Goal: Information Seeking & Learning: Learn about a topic

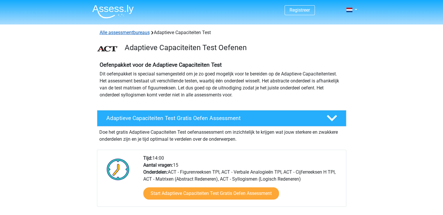
click at [126, 34] on link "Alle assessmentbureaus" at bounding box center [125, 33] width 50 height 6
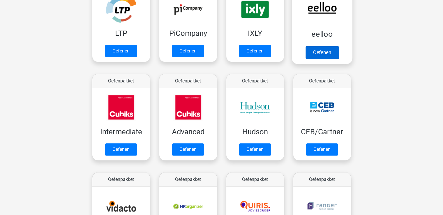
scroll to position [63, 0]
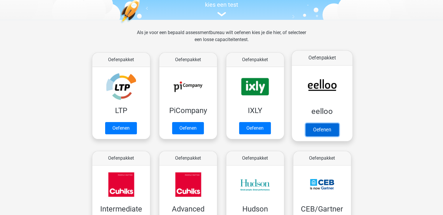
click at [326, 130] on link "Oefenen" at bounding box center [321, 129] width 33 height 13
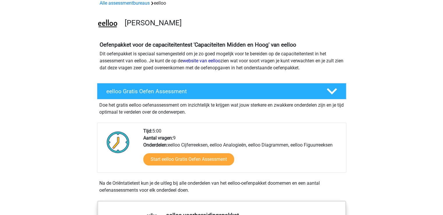
scroll to position [29, 0]
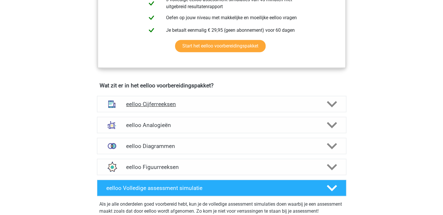
click at [185, 106] on h4 "eelloo Cijferreeksen" at bounding box center [221, 104] width 191 height 7
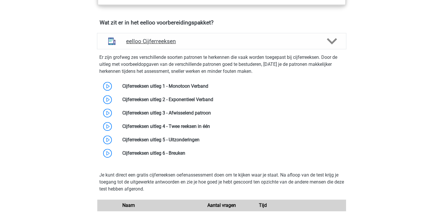
scroll to position [320, 0]
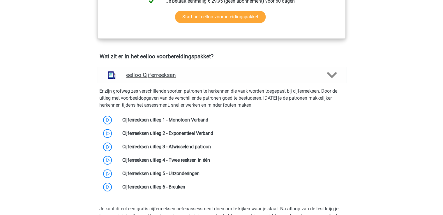
click at [172, 77] on h4 "eelloo Cijferreeksen" at bounding box center [221, 75] width 191 height 7
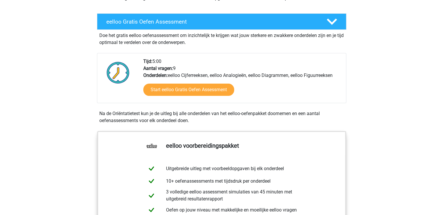
scroll to position [29, 0]
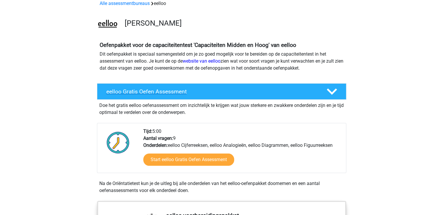
click at [166, 91] on h4 "eelloo Gratis Oefen Assessment" at bounding box center [211, 91] width 211 height 7
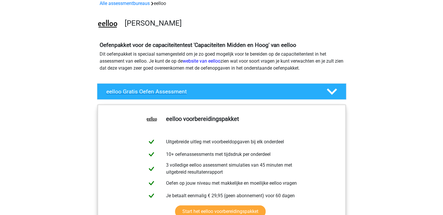
click at [166, 91] on h4 "eelloo Gratis Oefen Assessment" at bounding box center [211, 91] width 211 height 7
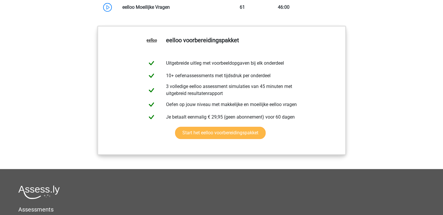
scroll to position [466, 0]
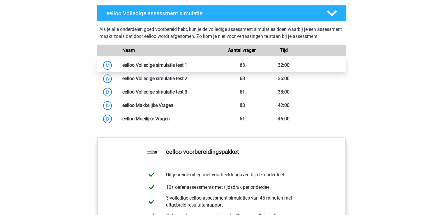
click at [187, 68] on link at bounding box center [187, 65] width 0 height 6
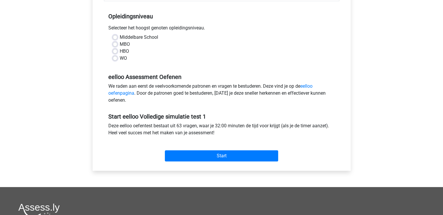
scroll to position [87, 0]
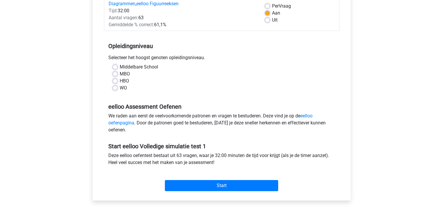
click at [120, 88] on label "WO" at bounding box center [123, 87] width 7 height 7
click at [114, 88] on input "WO" at bounding box center [115, 87] width 5 height 6
radio input "true"
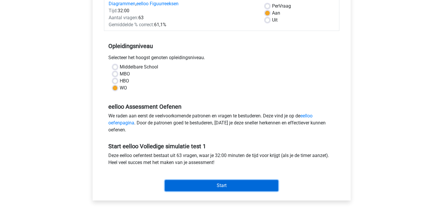
click at [224, 183] on input "Start" at bounding box center [221, 185] width 113 height 11
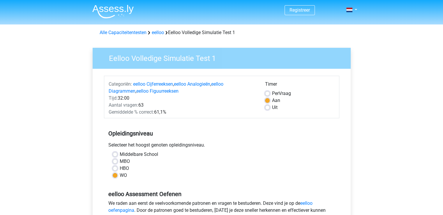
click at [272, 94] on label "Per Vraag" at bounding box center [281, 93] width 19 height 7
click at [266, 94] on input "Per Vraag" at bounding box center [267, 93] width 5 height 6
radio input "true"
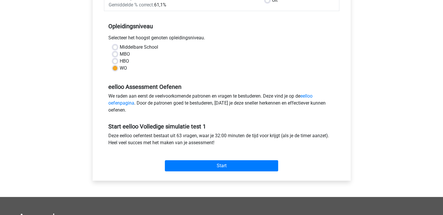
scroll to position [116, 0]
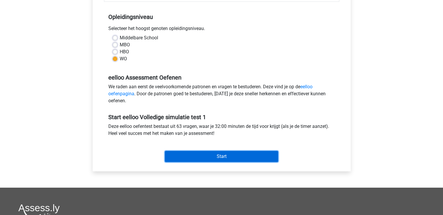
click at [212, 157] on input "Start" at bounding box center [221, 156] width 113 height 11
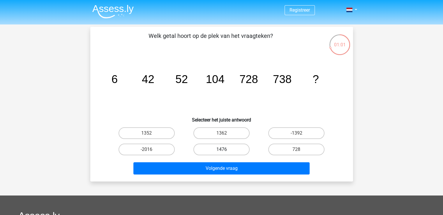
click at [232, 145] on label "1476" at bounding box center [221, 150] width 56 height 12
click at [225, 149] on input "1476" at bounding box center [223, 151] width 4 height 4
radio input "true"
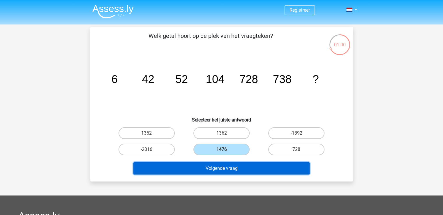
click at [224, 169] on button "Volgende vraag" at bounding box center [221, 168] width 176 height 12
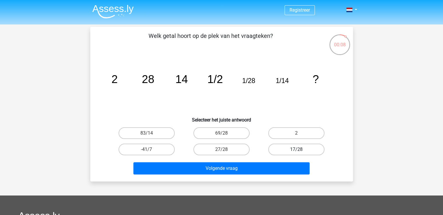
drag, startPoint x: 308, startPoint y: 135, endPoint x: 291, endPoint y: 145, distance: 19.6
click at [307, 135] on label "2" at bounding box center [296, 133] width 56 height 12
click at [300, 135] on input "2" at bounding box center [298, 135] width 4 height 4
radio input "true"
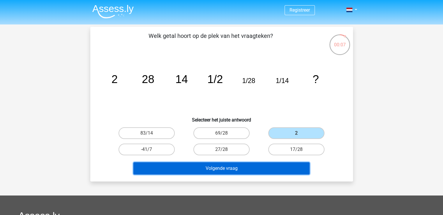
click at [247, 167] on button "Volgende vraag" at bounding box center [221, 168] width 176 height 12
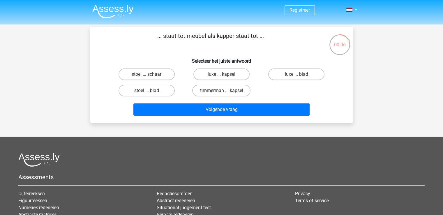
click at [204, 90] on label "timmerman ... kapsel" at bounding box center [221, 91] width 58 height 12
click at [221, 91] on input "timmerman ... kapsel" at bounding box center [223, 93] width 4 height 4
radio input "true"
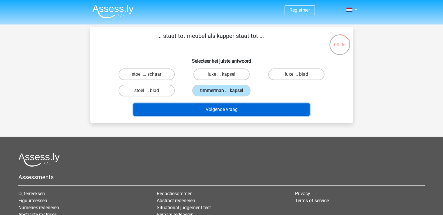
click at [209, 112] on button "Volgende vraag" at bounding box center [221, 109] width 176 height 12
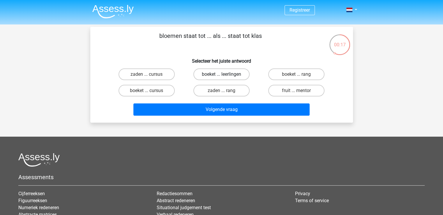
click at [210, 74] on label "boeket ... leerlingen" at bounding box center [221, 74] width 56 height 12
click at [221, 74] on input "boeket ... leerlingen" at bounding box center [223, 76] width 4 height 4
radio input "true"
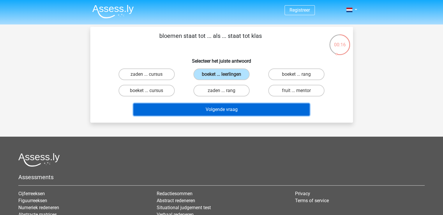
click at [206, 110] on button "Volgende vraag" at bounding box center [221, 109] width 176 height 12
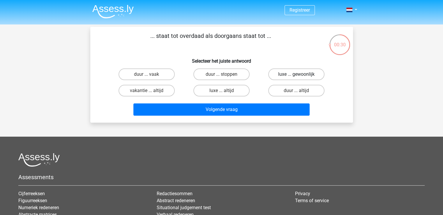
click at [292, 74] on label "luxe ... gewoonlijk" at bounding box center [296, 74] width 56 height 12
click at [296, 74] on input "luxe ... gewoonlijk" at bounding box center [298, 76] width 4 height 4
radio input "true"
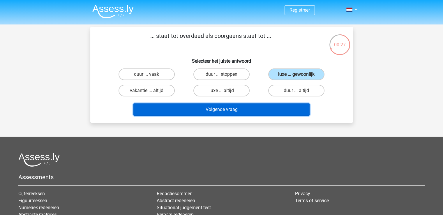
click at [222, 110] on button "Volgende vraag" at bounding box center [221, 109] width 176 height 12
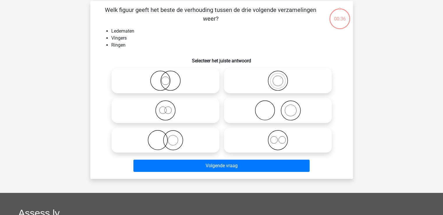
scroll to position [27, 0]
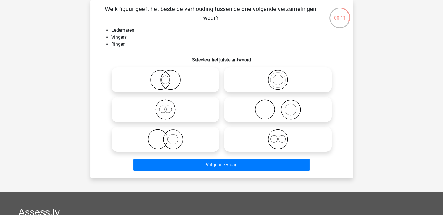
click at [287, 109] on icon at bounding box center [277, 109] width 103 height 20
click at [282, 107] on input "radio" at bounding box center [280, 105] width 4 height 4
radio input "true"
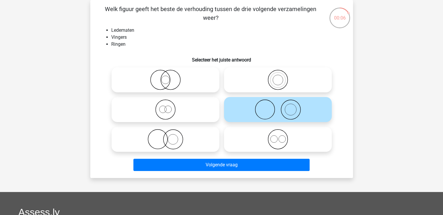
click at [205, 145] on icon at bounding box center [165, 139] width 103 height 20
click at [169, 136] on input "radio" at bounding box center [167, 134] width 4 height 4
radio input "true"
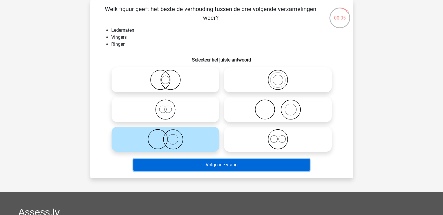
click at [208, 170] on button "Volgende vraag" at bounding box center [221, 165] width 176 height 12
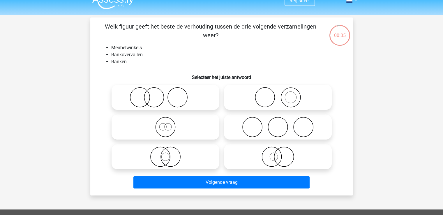
scroll to position [0, 0]
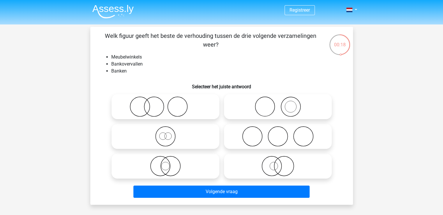
click at [289, 109] on icon at bounding box center [277, 106] width 103 height 20
click at [282, 104] on input "radio" at bounding box center [280, 102] width 4 height 4
radio input "true"
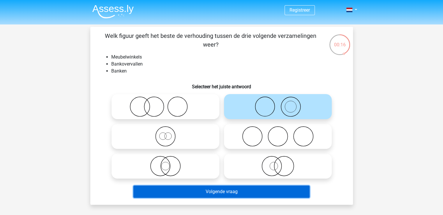
click at [230, 194] on button "Volgende vraag" at bounding box center [221, 191] width 176 height 12
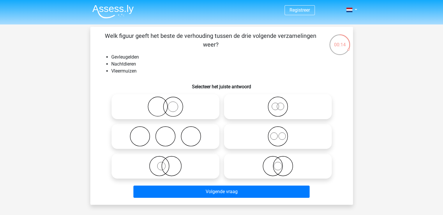
click at [167, 111] on icon at bounding box center [165, 106] width 103 height 20
click at [167, 104] on input "radio" at bounding box center [167, 102] width 4 height 4
radio input "true"
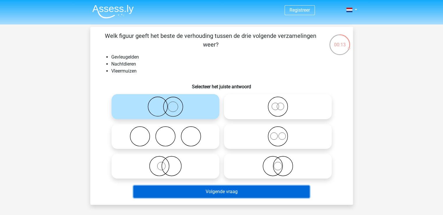
click at [209, 190] on button "Volgende vraag" at bounding box center [221, 191] width 176 height 12
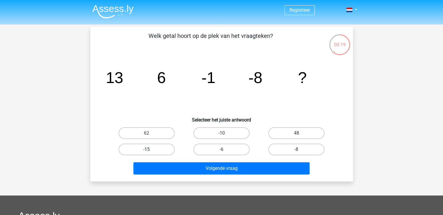
click at [153, 148] on label "-15" at bounding box center [147, 150] width 56 height 12
click at [150, 149] on input "-15" at bounding box center [148, 151] width 4 height 4
radio input "true"
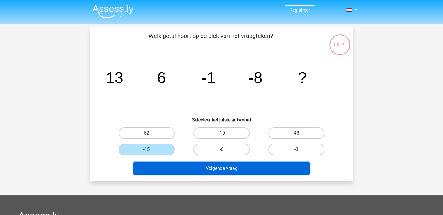
click at [181, 169] on button "Volgende vraag" at bounding box center [221, 168] width 176 height 12
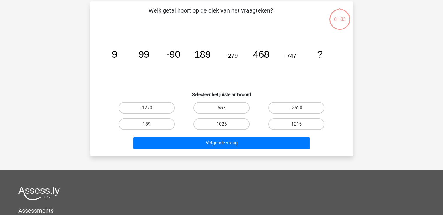
scroll to position [27, 0]
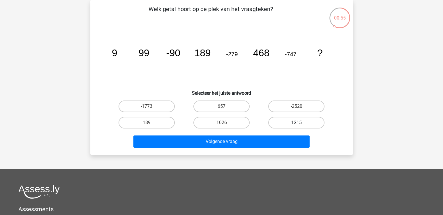
click at [284, 126] on label "1215" at bounding box center [296, 123] width 56 height 12
click at [296, 126] on input "1215" at bounding box center [298, 125] width 4 height 4
radio input "true"
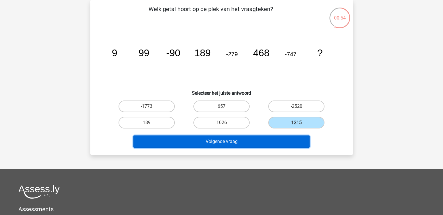
click at [255, 142] on button "Volgende vraag" at bounding box center [221, 141] width 176 height 12
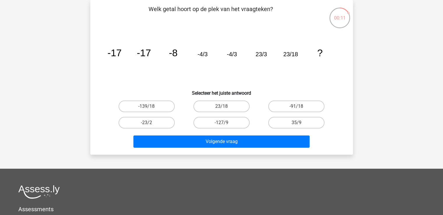
click at [222, 106] on input "23/18" at bounding box center [223, 108] width 4 height 4
radio input "true"
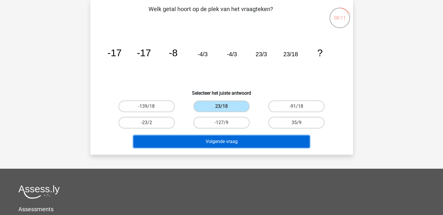
click at [235, 142] on button "Volgende vraag" at bounding box center [221, 141] width 176 height 12
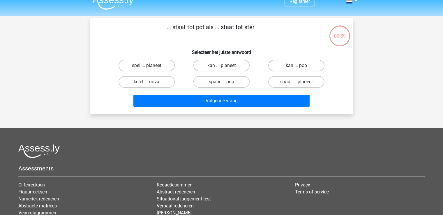
scroll to position [0, 0]
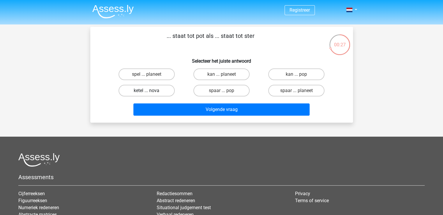
click at [158, 91] on label "ketel ... nova" at bounding box center [147, 91] width 56 height 12
click at [150, 91] on input "ketel ... nova" at bounding box center [148, 93] width 4 height 4
radio input "true"
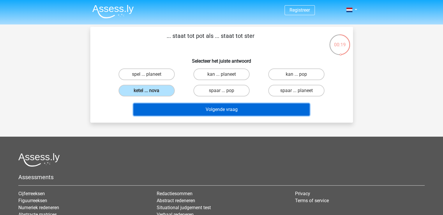
click at [186, 108] on button "Volgende vraag" at bounding box center [221, 109] width 176 height 12
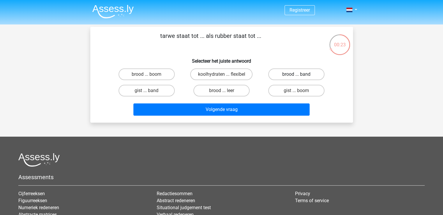
click at [289, 72] on label "brood ... band" at bounding box center [296, 74] width 56 height 12
click at [296, 74] on input "brood ... band" at bounding box center [298, 76] width 4 height 4
radio input "true"
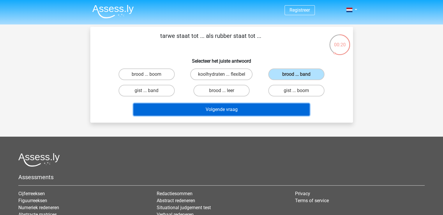
click at [201, 112] on button "Volgende vraag" at bounding box center [221, 109] width 176 height 12
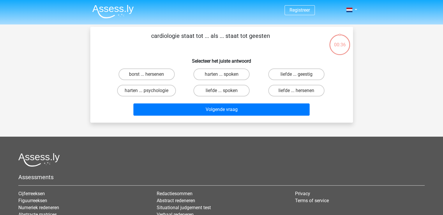
scroll to position [27, 0]
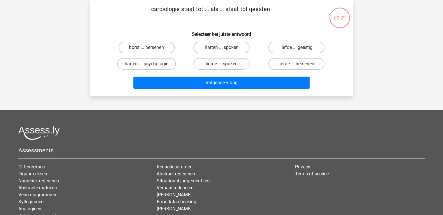
click at [142, 67] on label "harten ... psychologie" at bounding box center [146, 64] width 59 height 12
click at [146, 67] on input "harten ... psychologie" at bounding box center [148, 66] width 4 height 4
radio input "true"
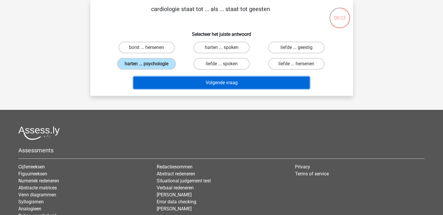
click at [225, 84] on button "Volgende vraag" at bounding box center [221, 83] width 176 height 12
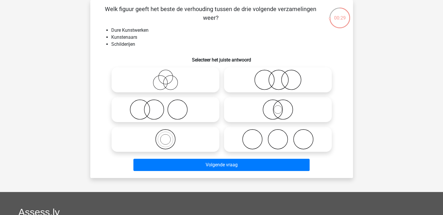
click at [160, 118] on icon at bounding box center [165, 109] width 103 height 20
click at [165, 107] on input "radio" at bounding box center [167, 105] width 4 height 4
radio input "true"
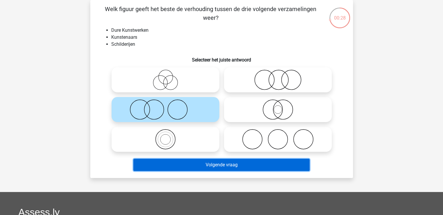
click at [188, 164] on button "Volgende vraag" at bounding box center [221, 165] width 176 height 12
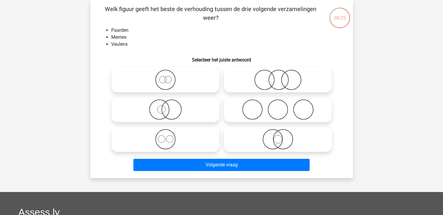
click at [159, 84] on icon at bounding box center [165, 80] width 103 height 20
click at [165, 77] on input "radio" at bounding box center [167, 75] width 4 height 4
radio input "true"
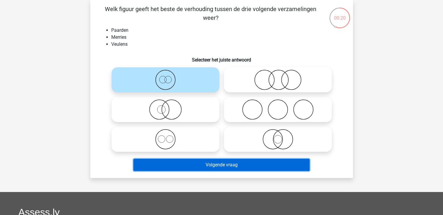
click at [204, 164] on button "Volgende vraag" at bounding box center [221, 165] width 176 height 12
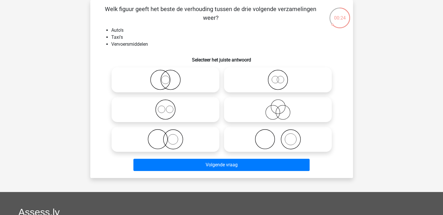
click at [269, 74] on icon at bounding box center [277, 80] width 103 height 20
click at [278, 74] on input "radio" at bounding box center [280, 75] width 4 height 4
radio input "true"
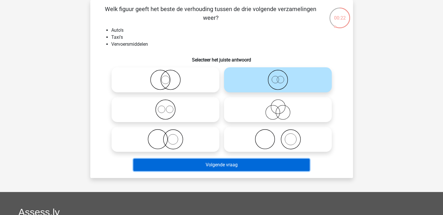
click at [225, 168] on button "Volgende vraag" at bounding box center [221, 165] width 176 height 12
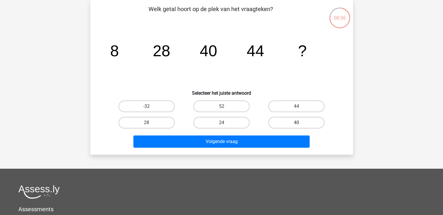
click at [298, 121] on label "40" at bounding box center [296, 123] width 56 height 12
click at [298, 123] on input "40" at bounding box center [298, 125] width 4 height 4
radio input "true"
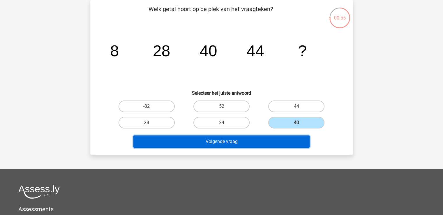
click at [257, 141] on button "Volgende vraag" at bounding box center [221, 141] width 176 height 12
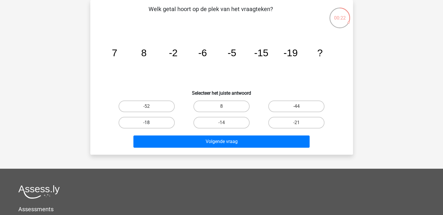
click at [167, 121] on label "-18" at bounding box center [147, 123] width 56 height 12
click at [150, 123] on input "-18" at bounding box center [148, 125] width 4 height 4
radio input "true"
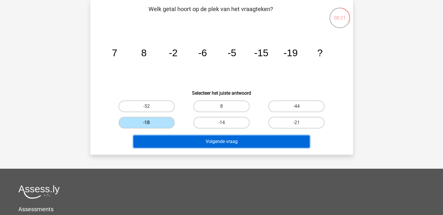
click at [182, 136] on button "Volgende vraag" at bounding box center [221, 141] width 176 height 12
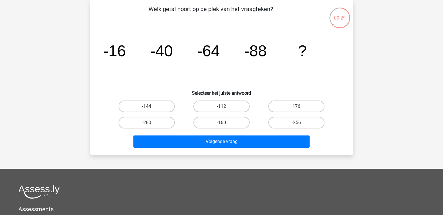
click at [226, 110] on label "-112" at bounding box center [221, 106] width 56 height 12
click at [225, 110] on input "-112" at bounding box center [223, 108] width 4 height 4
radio input "true"
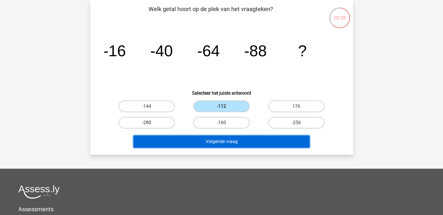
click at [236, 142] on button "Volgende vraag" at bounding box center [221, 141] width 176 height 12
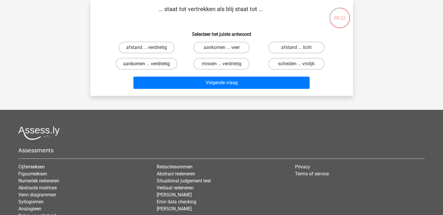
click at [160, 67] on label "aankomen ... verdrietig" at bounding box center [147, 64] width 62 height 12
click at [150, 67] on input "aankomen ... verdrietig" at bounding box center [148, 66] width 4 height 4
radio input "true"
click at [225, 89] on div "Volgende vraag" at bounding box center [221, 84] width 225 height 15
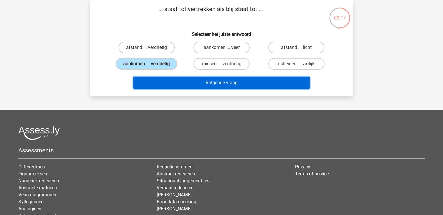
click at [222, 84] on button "Volgende vraag" at bounding box center [221, 83] width 176 height 12
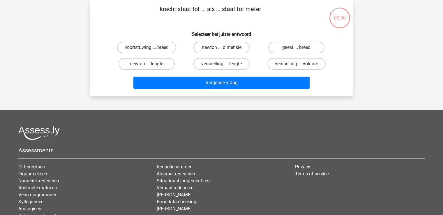
click at [149, 64] on input "newton ... lengte" at bounding box center [148, 66] width 4 height 4
radio input "true"
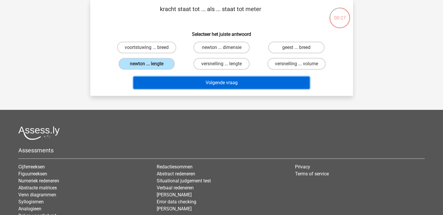
click at [220, 81] on button "Volgende vraag" at bounding box center [221, 83] width 176 height 12
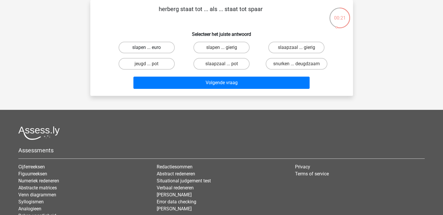
click at [157, 49] on label "slapen ... euro" at bounding box center [147, 48] width 56 height 12
click at [150, 49] on input "slapen ... euro" at bounding box center [148, 49] width 4 height 4
radio input "true"
click at [161, 67] on label "jeugd ... pot" at bounding box center [147, 64] width 56 height 12
click at [150, 67] on input "jeugd ... pot" at bounding box center [148, 66] width 4 height 4
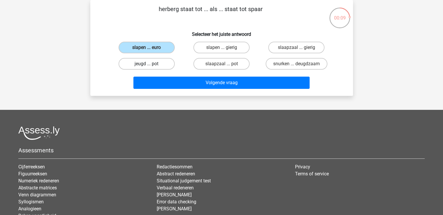
radio input "true"
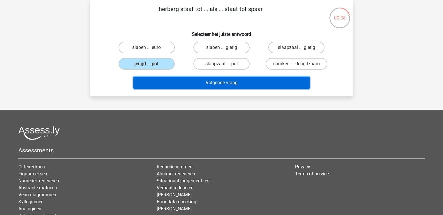
click at [204, 81] on button "Volgende vraag" at bounding box center [221, 83] width 176 height 12
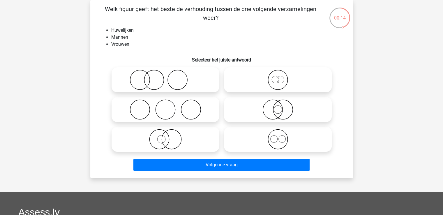
click at [192, 112] on icon at bounding box center [165, 109] width 103 height 20
click at [169, 107] on input "radio" at bounding box center [167, 105] width 4 height 4
radio input "true"
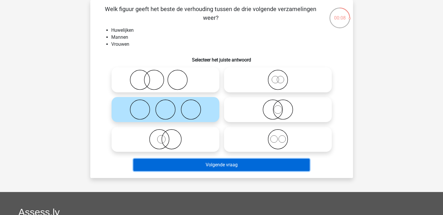
click at [206, 165] on button "Volgende vraag" at bounding box center [221, 165] width 176 height 12
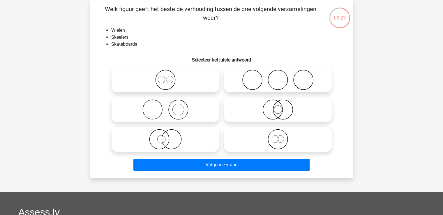
drag, startPoint x: 297, startPoint y: 113, endPoint x: 295, endPoint y: 115, distance: 3.5
click at [296, 113] on icon at bounding box center [277, 109] width 103 height 20
click at [282, 107] on input "radio" at bounding box center [280, 105] width 4 height 4
radio input "true"
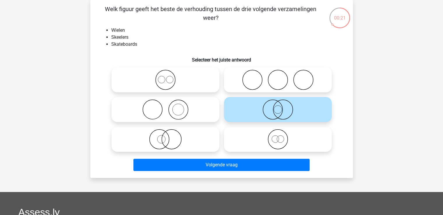
click at [270, 102] on icon at bounding box center [277, 109] width 103 height 20
click at [278, 103] on input "radio" at bounding box center [280, 105] width 4 height 4
click at [274, 148] on icon at bounding box center [277, 139] width 103 height 20
click at [278, 136] on input "radio" at bounding box center [280, 134] width 4 height 4
radio input "true"
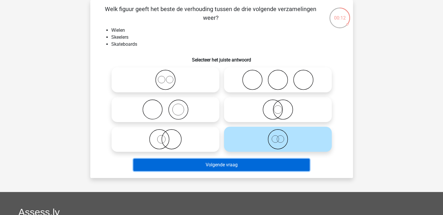
click at [216, 168] on button "Volgende vraag" at bounding box center [221, 165] width 176 height 12
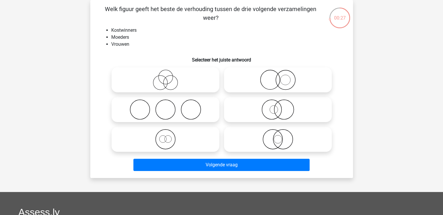
click at [274, 113] on icon at bounding box center [277, 109] width 103 height 20
click at [278, 107] on input "radio" at bounding box center [280, 105] width 4 height 4
radio input "true"
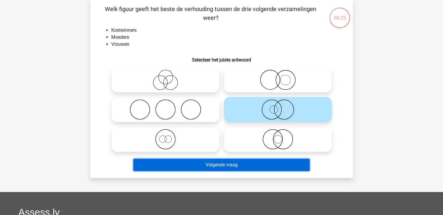
click at [248, 167] on button "Volgende vraag" at bounding box center [221, 165] width 176 height 12
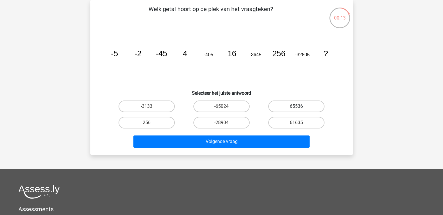
click at [310, 105] on label "65536" at bounding box center [296, 106] width 56 height 12
click at [300, 106] on input "65536" at bounding box center [298, 108] width 4 height 4
radio input "true"
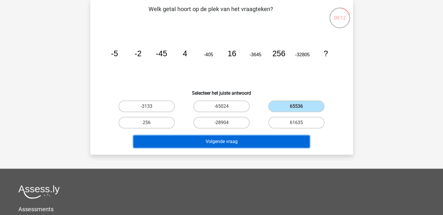
click at [220, 143] on button "Volgende vraag" at bounding box center [221, 141] width 176 height 12
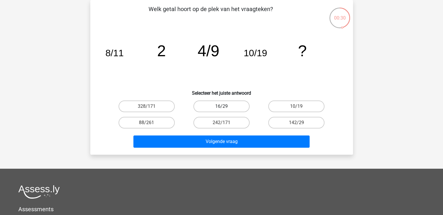
click at [216, 106] on label "16/29" at bounding box center [221, 106] width 56 height 12
click at [221, 106] on input "16/29" at bounding box center [223, 108] width 4 height 4
radio input "true"
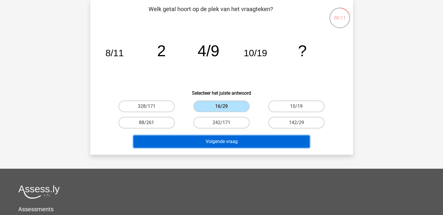
click at [208, 140] on button "Volgende vraag" at bounding box center [221, 141] width 176 height 12
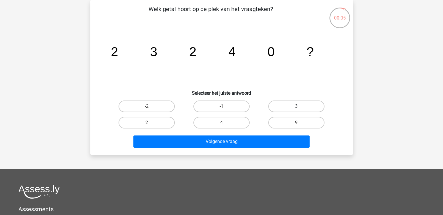
click at [307, 109] on label "3" at bounding box center [296, 106] width 56 height 12
click at [300, 109] on input "3" at bounding box center [298, 108] width 4 height 4
radio input "true"
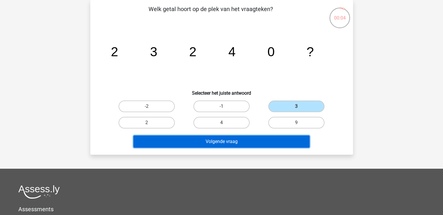
click at [255, 146] on button "Volgende vraag" at bounding box center [221, 141] width 176 height 12
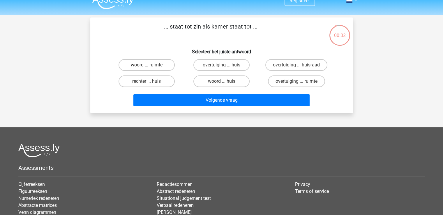
scroll to position [0, 0]
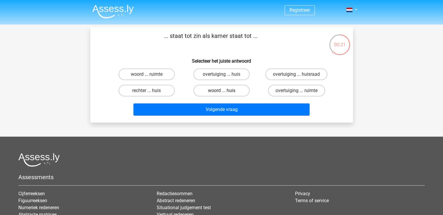
click at [227, 91] on label "woord ... huis" at bounding box center [221, 91] width 56 height 12
click at [225, 91] on input "woord ... huis" at bounding box center [223, 93] width 4 height 4
radio input "true"
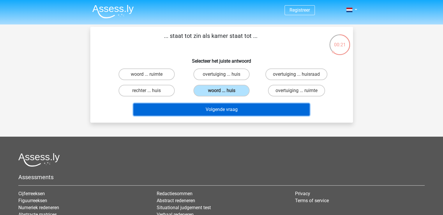
click at [228, 108] on button "Volgende vraag" at bounding box center [221, 109] width 176 height 12
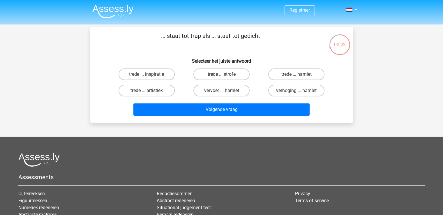
click at [233, 73] on label "trede ... strofe" at bounding box center [221, 74] width 56 height 12
click at [225, 74] on input "trede ... strofe" at bounding box center [223, 76] width 4 height 4
radio input "true"
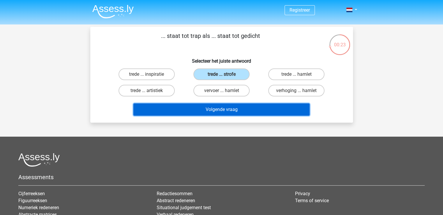
click at [209, 110] on button "Volgende vraag" at bounding box center [221, 109] width 176 height 12
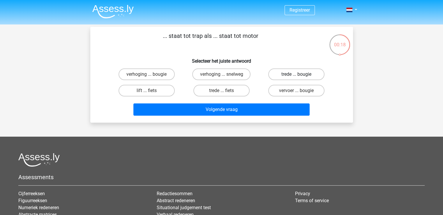
click at [306, 73] on label "trede ... bougie" at bounding box center [296, 74] width 56 height 12
click at [300, 74] on input "trede ... bougie" at bounding box center [298, 76] width 4 height 4
radio input "true"
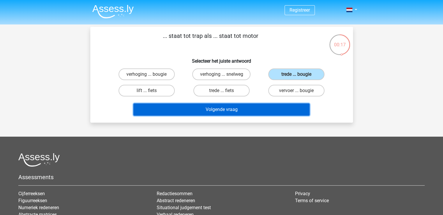
click at [241, 110] on button "Volgende vraag" at bounding box center [221, 109] width 176 height 12
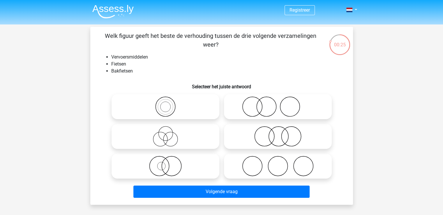
click at [171, 112] on icon at bounding box center [165, 106] width 103 height 20
click at [169, 104] on input "radio" at bounding box center [167, 102] width 4 height 4
radio input "true"
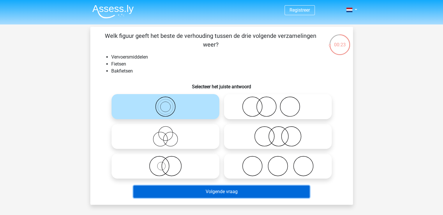
click at [223, 196] on button "Volgende vraag" at bounding box center [221, 191] width 176 height 12
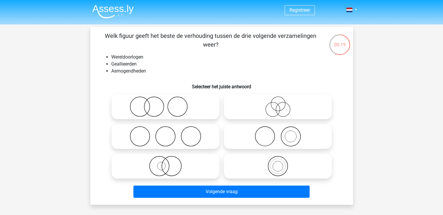
click at [191, 139] on icon at bounding box center [165, 136] width 103 height 20
click at [169, 133] on input "radio" at bounding box center [167, 132] width 4 height 4
radio input "true"
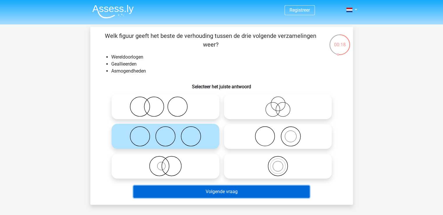
click at [220, 194] on button "Volgende vraag" at bounding box center [221, 191] width 176 height 12
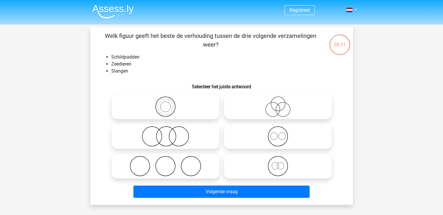
click at [155, 141] on icon at bounding box center [165, 136] width 103 height 20
click at [165, 133] on input "radio" at bounding box center [167, 132] width 4 height 4
radio input "true"
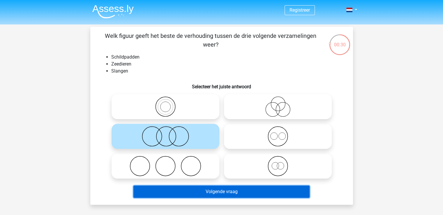
click at [205, 190] on button "Volgende vraag" at bounding box center [221, 191] width 176 height 12
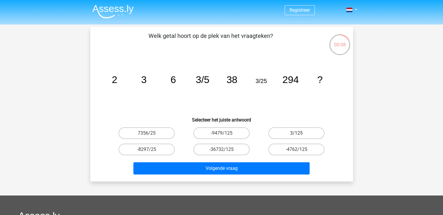
click at [285, 127] on label "3/125" at bounding box center [296, 133] width 56 height 12
click at [296, 133] on input "3/125" at bounding box center [298, 135] width 4 height 4
radio input "true"
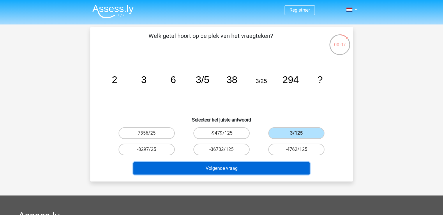
click at [264, 170] on button "Volgende vraag" at bounding box center [221, 168] width 176 height 12
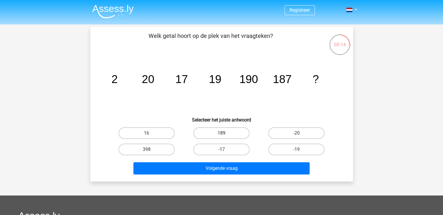
click at [227, 130] on label "189" at bounding box center [221, 133] width 56 height 12
click at [225, 133] on input "189" at bounding box center [223, 135] width 4 height 4
radio input "true"
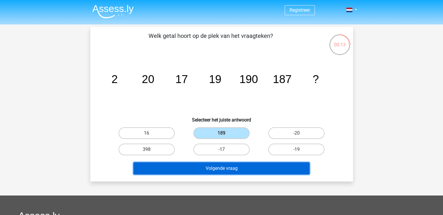
click at [220, 170] on button "Volgende vraag" at bounding box center [221, 168] width 176 height 12
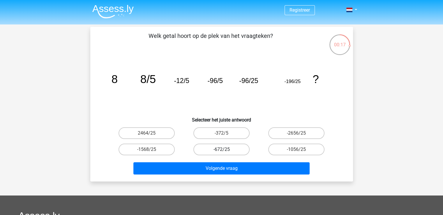
click at [222, 153] on label "-672/25" at bounding box center [221, 150] width 56 height 12
click at [222, 153] on input "-672/25" at bounding box center [223, 151] width 4 height 4
radio input "true"
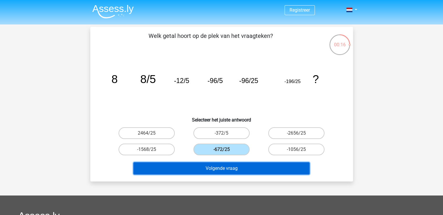
click at [222, 169] on button "Volgende vraag" at bounding box center [221, 168] width 176 height 12
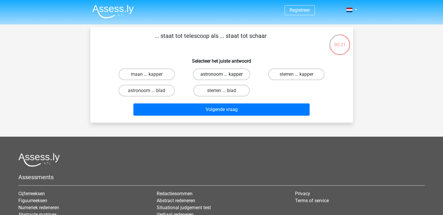
click at [230, 75] on label "astronoom ... kapper" at bounding box center [221, 74] width 57 height 12
click at [225, 75] on input "astronoom ... kapper" at bounding box center [223, 76] width 4 height 4
radio input "true"
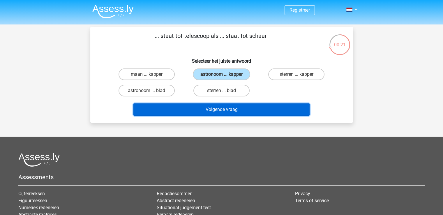
click at [219, 112] on button "Volgende vraag" at bounding box center [221, 109] width 176 height 12
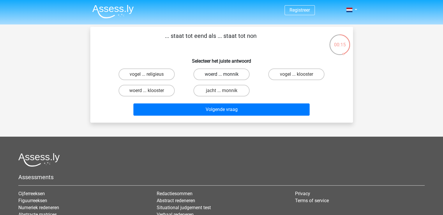
click at [227, 74] on label "woerd ... monnik" at bounding box center [221, 74] width 56 height 12
click at [225, 74] on input "woerd ... monnik" at bounding box center [223, 76] width 4 height 4
radio input "true"
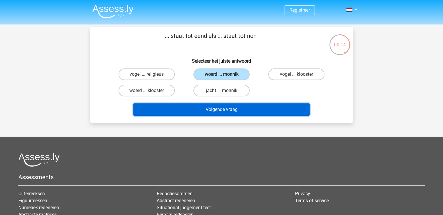
click at [213, 112] on button "Volgende vraag" at bounding box center [221, 109] width 176 height 12
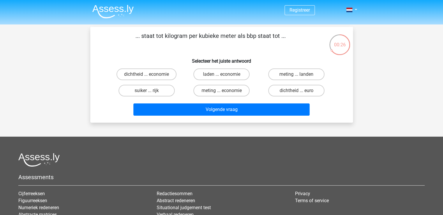
click at [148, 75] on input "dichtheid ... economie" at bounding box center [148, 76] width 4 height 4
radio input "true"
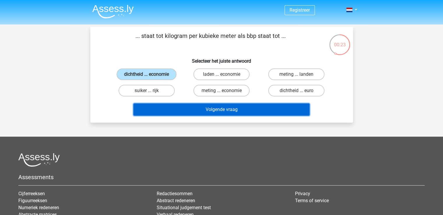
click at [214, 111] on button "Volgende vraag" at bounding box center [221, 109] width 176 height 12
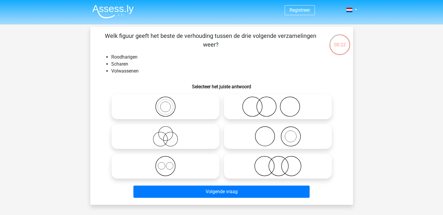
click at [267, 111] on icon at bounding box center [277, 106] width 103 height 20
click at [278, 104] on input "radio" at bounding box center [280, 102] width 4 height 4
radio input "true"
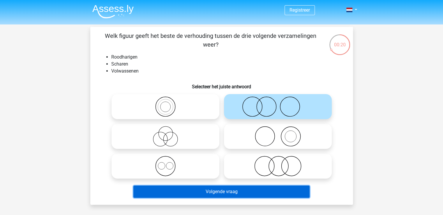
click at [205, 193] on button "Volgende vraag" at bounding box center [221, 191] width 176 height 12
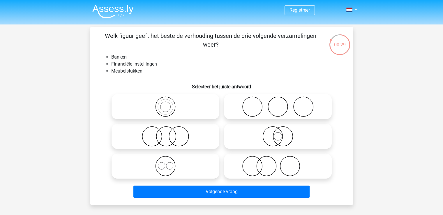
click at [256, 167] on icon at bounding box center [277, 166] width 103 height 20
click at [278, 163] on input "radio" at bounding box center [280, 161] width 4 height 4
radio input "true"
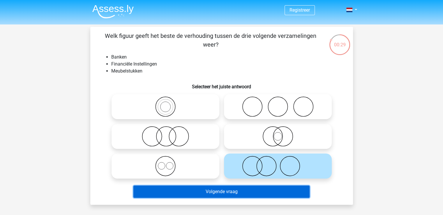
click at [236, 196] on button "Volgende vraag" at bounding box center [221, 191] width 176 height 12
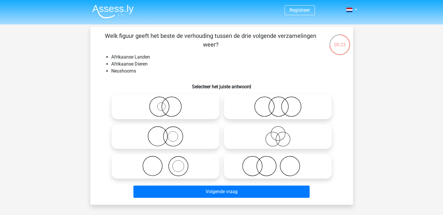
click at [181, 172] on icon at bounding box center [165, 166] width 103 height 20
click at [169, 163] on input "radio" at bounding box center [167, 161] width 4 height 4
radio input "true"
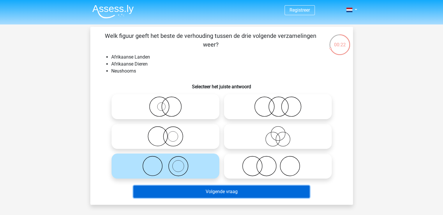
click at [194, 195] on button "Volgende vraag" at bounding box center [221, 191] width 176 height 12
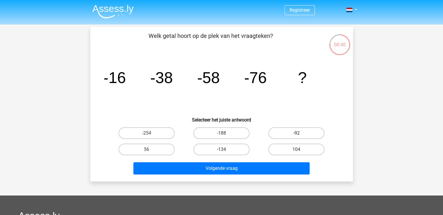
click at [295, 132] on label "-92" at bounding box center [296, 133] width 56 height 12
click at [296, 133] on input "-92" at bounding box center [298, 135] width 4 height 4
radio input "true"
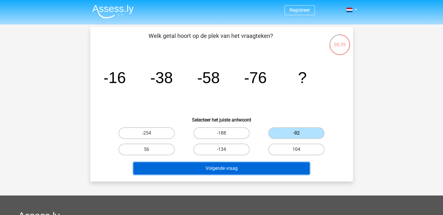
click at [241, 170] on button "Volgende vraag" at bounding box center [221, 168] width 176 height 12
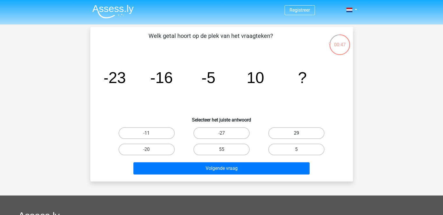
click at [294, 127] on label "29" at bounding box center [296, 133] width 56 height 12
click at [296, 133] on input "29" at bounding box center [298, 135] width 4 height 4
radio input "true"
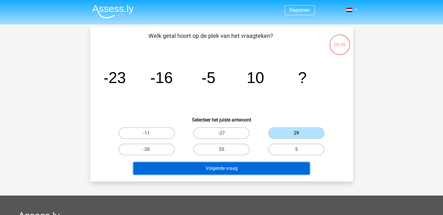
click at [259, 165] on button "Volgende vraag" at bounding box center [221, 168] width 176 height 12
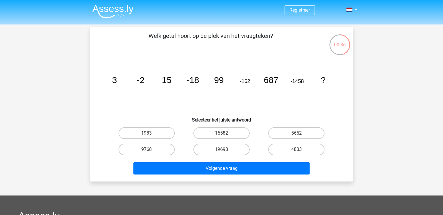
click at [282, 147] on label "4803" at bounding box center [296, 150] width 56 height 12
click at [296, 149] on input "4803" at bounding box center [298, 151] width 4 height 4
radio input "true"
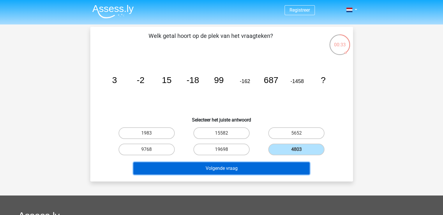
click at [268, 167] on button "Volgende vraag" at bounding box center [221, 168] width 176 height 12
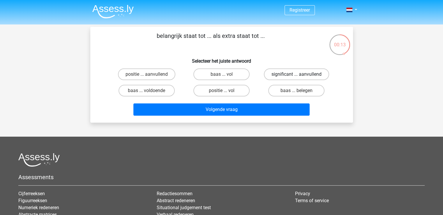
click at [302, 75] on label "significant ... aanvullend" at bounding box center [296, 74] width 65 height 12
click at [300, 75] on input "significant ... aanvullend" at bounding box center [298, 76] width 4 height 4
radio input "true"
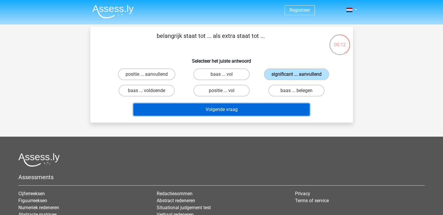
click at [241, 107] on button "Volgende vraag" at bounding box center [221, 109] width 176 height 12
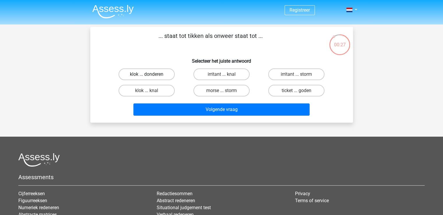
click at [153, 76] on label "klok ... donderen" at bounding box center [147, 74] width 56 height 12
click at [150, 76] on input "klok ... donderen" at bounding box center [148, 76] width 4 height 4
radio input "true"
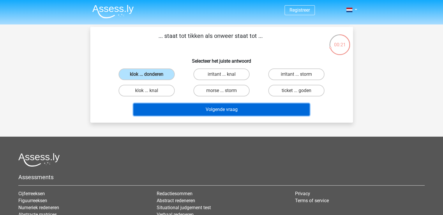
click at [208, 113] on button "Volgende vraag" at bounding box center [221, 109] width 176 height 12
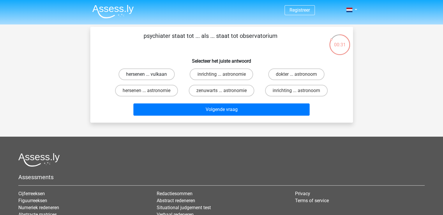
click at [152, 76] on label "hersenen ... vulkaan" at bounding box center [147, 74] width 56 height 12
click at [150, 76] on input "hersenen ... vulkaan" at bounding box center [148, 76] width 4 height 4
radio input "true"
click at [162, 93] on label "hersenen ... astronomie" at bounding box center [146, 91] width 63 height 12
click at [150, 93] on input "hersenen ... astronomie" at bounding box center [148, 93] width 4 height 4
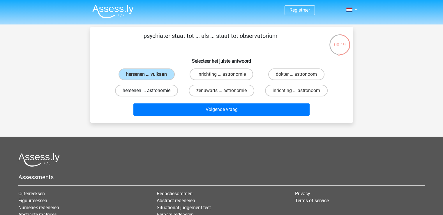
radio input "true"
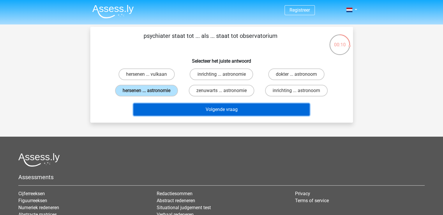
click at [181, 114] on button "Volgende vraag" at bounding box center [221, 109] width 176 height 12
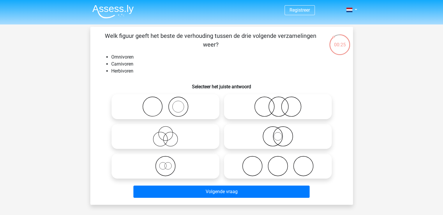
click at [271, 174] on icon at bounding box center [277, 166] width 103 height 20
click at [278, 163] on input "radio" at bounding box center [280, 161] width 4 height 4
radio input "true"
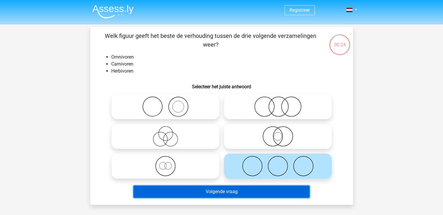
click at [220, 196] on button "Volgende vraag" at bounding box center [221, 191] width 176 height 12
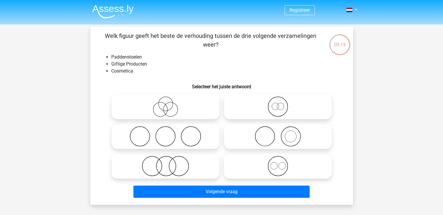
click at [165, 107] on icon at bounding box center [165, 106] width 103 height 20
click at [165, 104] on input "radio" at bounding box center [167, 102] width 4 height 4
radio input "true"
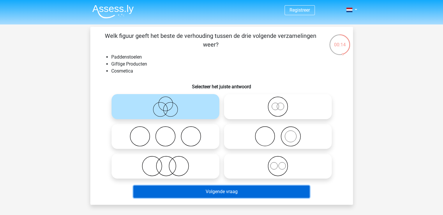
click at [206, 195] on button "Volgende vraag" at bounding box center [221, 191] width 176 height 12
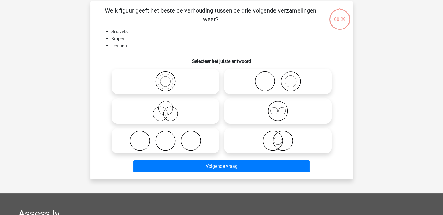
scroll to position [27, 0]
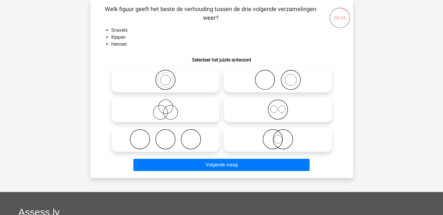
click at [280, 80] on icon at bounding box center [277, 80] width 103 height 20
click at [280, 77] on input "radio" at bounding box center [280, 75] width 4 height 4
radio input "true"
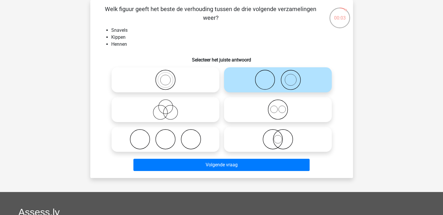
click at [273, 143] on circle at bounding box center [283, 140] width 20 height 20
click at [278, 136] on input "radio" at bounding box center [280, 134] width 4 height 4
radio input "true"
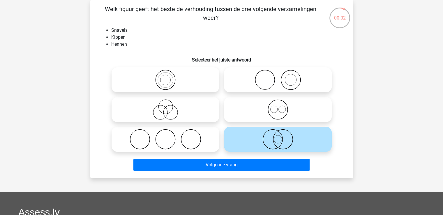
click at [241, 172] on div "Volgende vraag" at bounding box center [221, 166] width 225 height 15
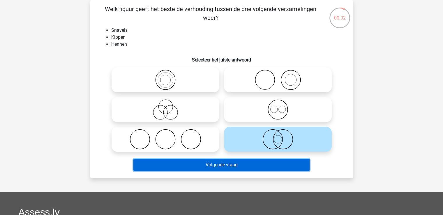
click at [239, 168] on button "Volgende vraag" at bounding box center [221, 165] width 176 height 12
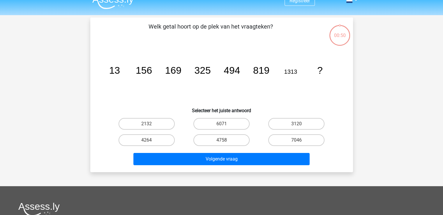
scroll to position [0, 0]
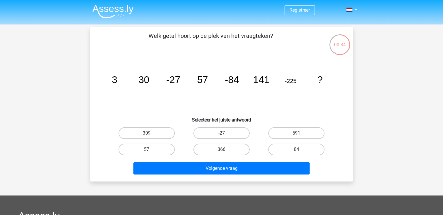
click at [225, 151] on input "366" at bounding box center [223, 151] width 4 height 4
radio input "true"
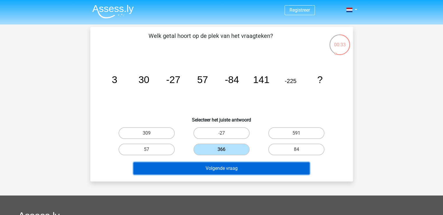
click at [226, 167] on button "Volgende vraag" at bounding box center [221, 168] width 176 height 12
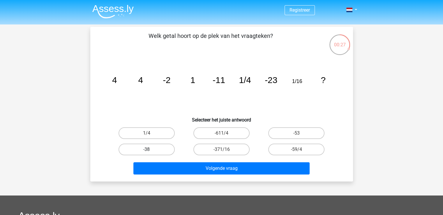
click at [164, 149] on label "-38" at bounding box center [147, 150] width 56 height 12
click at [150, 149] on input "-38" at bounding box center [148, 151] width 4 height 4
radio input "true"
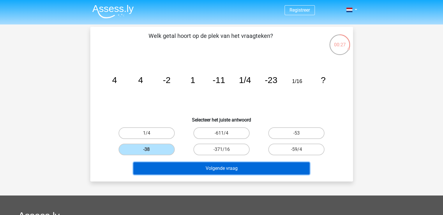
click at [169, 165] on button "Volgende vraag" at bounding box center [221, 168] width 176 height 12
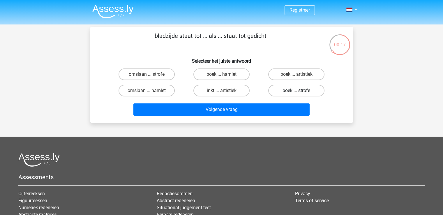
click at [294, 92] on label "boek ... strofe" at bounding box center [296, 91] width 56 height 12
click at [296, 92] on input "boek ... strofe" at bounding box center [298, 93] width 4 height 4
radio input "true"
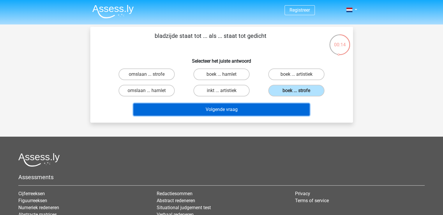
click at [233, 113] on button "Volgende vraag" at bounding box center [221, 109] width 176 height 12
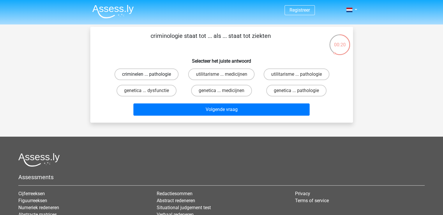
click at [155, 76] on label "criminelen ... pathologie" at bounding box center [146, 74] width 64 height 12
click at [150, 76] on input "criminelen ... pathologie" at bounding box center [148, 76] width 4 height 4
radio input "true"
click at [209, 76] on label "utilitarisme ... medicijnen" at bounding box center [221, 74] width 66 height 12
click at [221, 76] on input "utilitarisme ... medicijnen" at bounding box center [223, 76] width 4 height 4
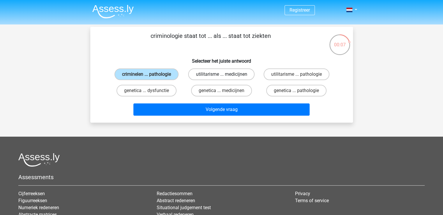
radio input "true"
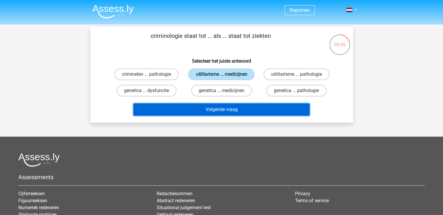
click at [202, 111] on button "Volgende vraag" at bounding box center [221, 109] width 176 height 12
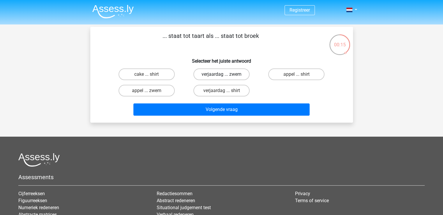
click at [220, 78] on label "verjaardag ... zwem" at bounding box center [221, 74] width 56 height 12
click at [221, 78] on input "verjaardag ... zwem" at bounding box center [223, 76] width 4 height 4
radio input "true"
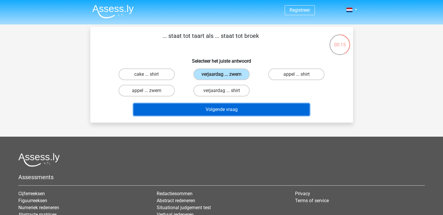
click at [225, 104] on button "Volgende vraag" at bounding box center [221, 109] width 176 height 12
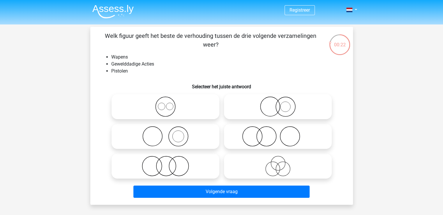
click at [161, 144] on icon at bounding box center [165, 136] width 103 height 20
click at [165, 133] on input "radio" at bounding box center [167, 132] width 4 height 4
radio input "true"
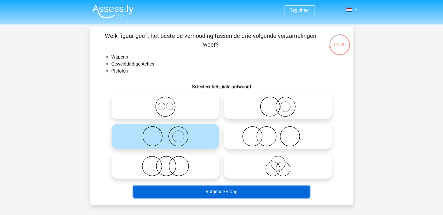
click at [222, 193] on button "Volgende vraag" at bounding box center [221, 191] width 176 height 12
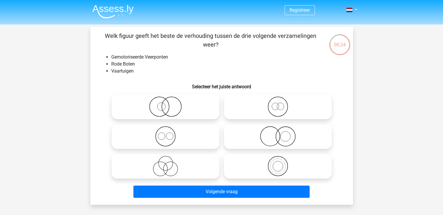
click at [284, 110] on icon at bounding box center [277, 106] width 103 height 20
click at [282, 104] on input "radio" at bounding box center [280, 102] width 4 height 4
radio input "true"
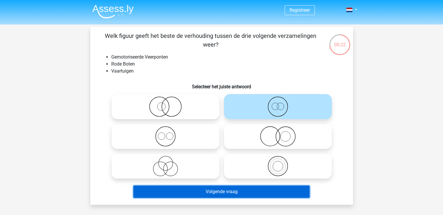
click at [206, 192] on button "Volgende vraag" at bounding box center [221, 191] width 176 height 12
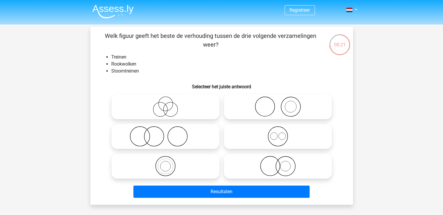
click at [294, 109] on icon at bounding box center [277, 106] width 103 height 20
click at [282, 104] on input "radio" at bounding box center [280, 102] width 4 height 4
radio input "true"
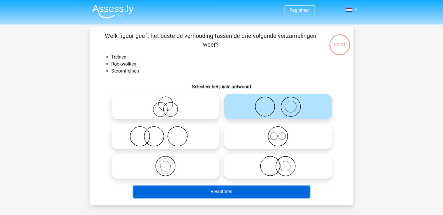
click at [229, 188] on button "Resultaten" at bounding box center [221, 191] width 176 height 12
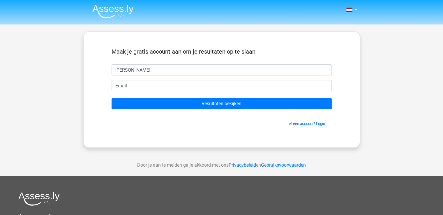
type input "Yannick"
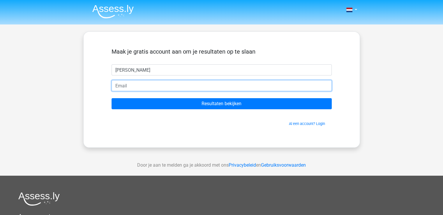
click at [156, 87] on input "email" at bounding box center [222, 85] width 220 height 11
type input "yannick_dm@live.nl"
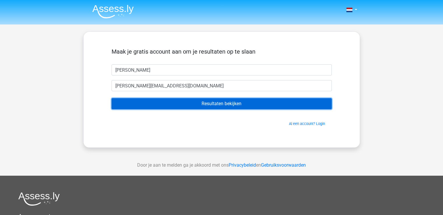
click at [150, 105] on input "Resultaten bekijken" at bounding box center [222, 103] width 220 height 11
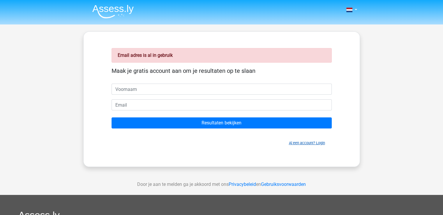
click at [312, 144] on link "Al een account? Login" at bounding box center [307, 143] width 36 height 4
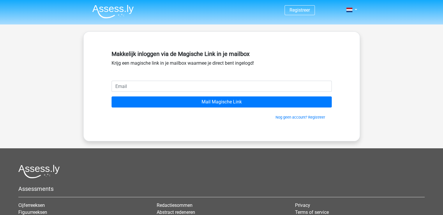
click at [161, 88] on input "email" at bounding box center [222, 86] width 220 height 11
type input "yannick_dm@live.nl"
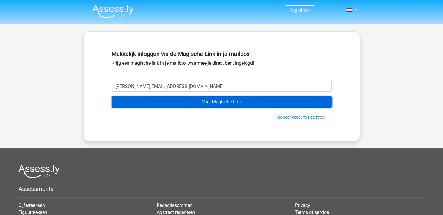
click at [169, 102] on input "Mail Magische Link" at bounding box center [222, 101] width 220 height 11
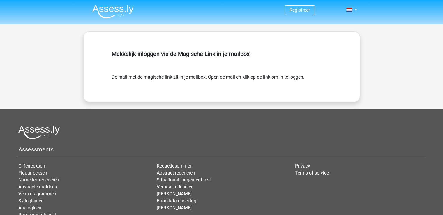
click at [106, 5] on li at bounding box center [111, 10] width 46 height 16
click at [106, 14] on img at bounding box center [112, 12] width 41 height 14
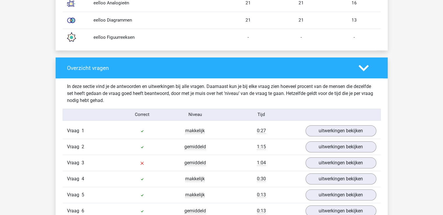
scroll to position [641, 0]
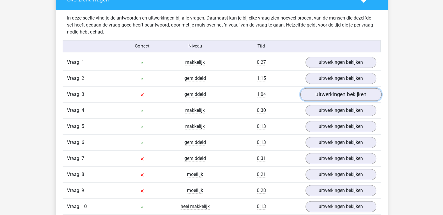
click at [333, 98] on link "uitwerkingen bekijken" at bounding box center [340, 94] width 81 height 13
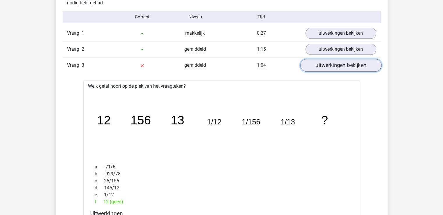
scroll to position [728, 0]
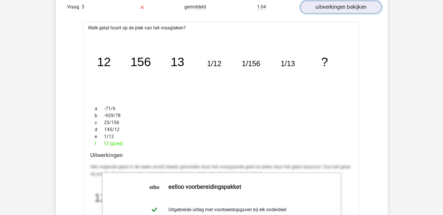
click at [352, 7] on link "uitwerkingen bekijken" at bounding box center [340, 7] width 81 height 13
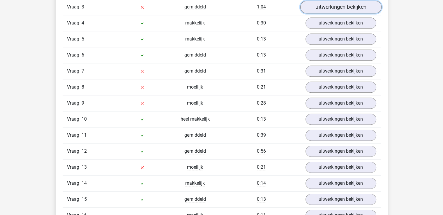
click at [352, 6] on link "uitwerkingen bekijken" at bounding box center [340, 7] width 81 height 13
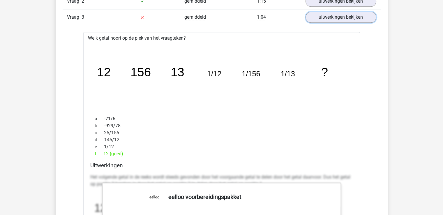
scroll to position [670, 0]
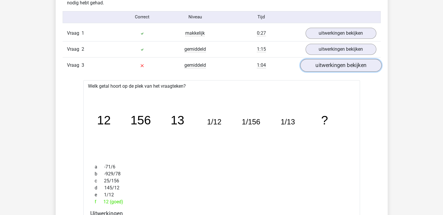
click at [321, 67] on link "uitwerkingen bekijken" at bounding box center [340, 65] width 81 height 13
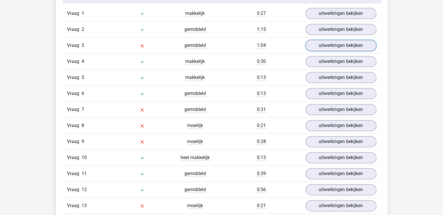
scroll to position [699, 0]
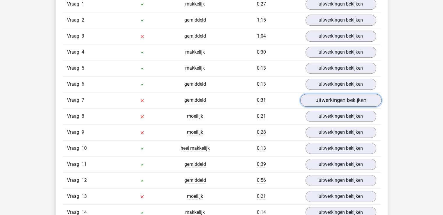
click at [323, 102] on link "uitwerkingen bekijken" at bounding box center [340, 100] width 81 height 13
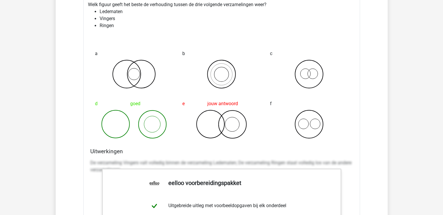
scroll to position [757, 0]
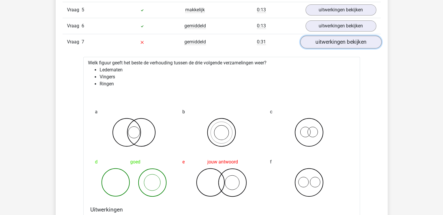
click at [334, 42] on link "uitwerkingen bekijken" at bounding box center [340, 42] width 81 height 13
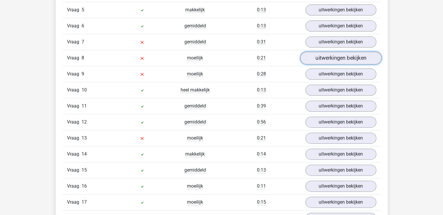
click at [325, 55] on link "uitwerkingen bekijken" at bounding box center [340, 58] width 81 height 13
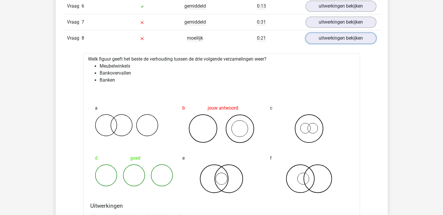
scroll to position [786, 0]
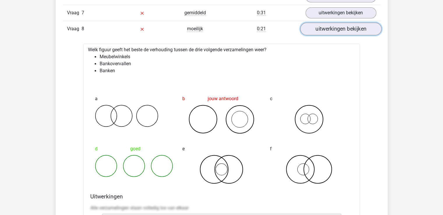
click at [340, 29] on link "uitwerkingen bekijken" at bounding box center [340, 28] width 81 height 13
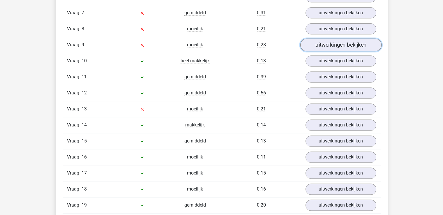
click at [335, 45] on link "uitwerkingen bekijken" at bounding box center [340, 44] width 81 height 13
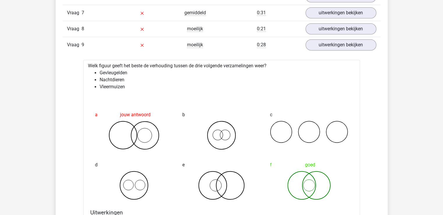
click at [332, 44] on link "uitwerkingen bekijken" at bounding box center [340, 44] width 81 height 13
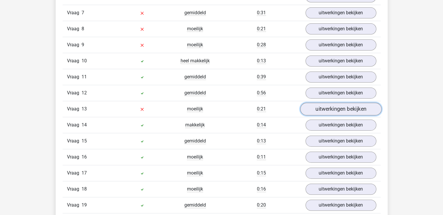
click at [325, 107] on link "uitwerkingen bekijken" at bounding box center [340, 108] width 81 height 13
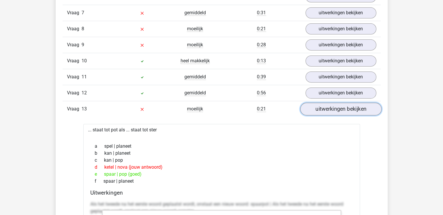
click at [327, 112] on link "uitwerkingen bekijken" at bounding box center [340, 108] width 81 height 13
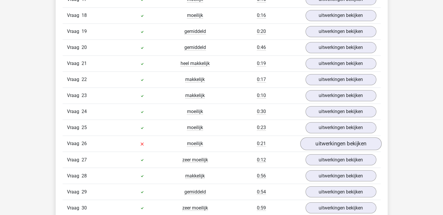
scroll to position [961, 0]
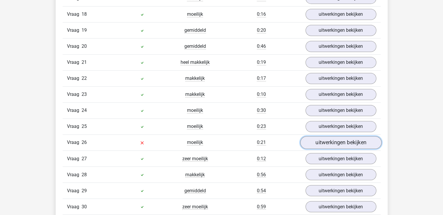
click at [335, 136] on link "uitwerkingen bekijken" at bounding box center [340, 142] width 81 height 13
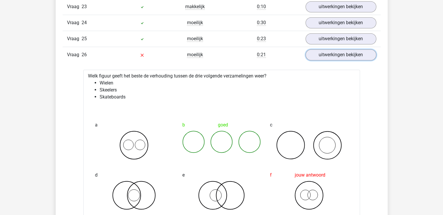
scroll to position [1048, 0]
click at [339, 55] on link "uitwerkingen bekijken" at bounding box center [340, 55] width 81 height 13
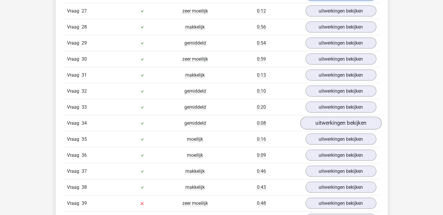
scroll to position [1194, 0]
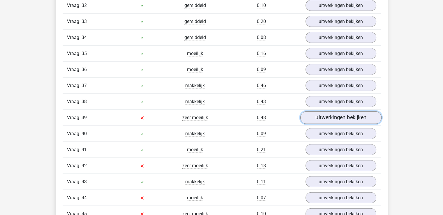
click at [330, 112] on link "uitwerkingen bekijken" at bounding box center [340, 117] width 81 height 13
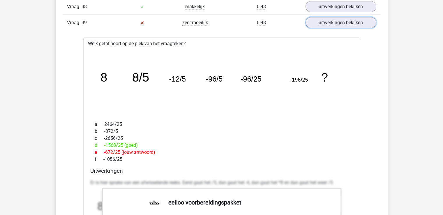
scroll to position [1281, 0]
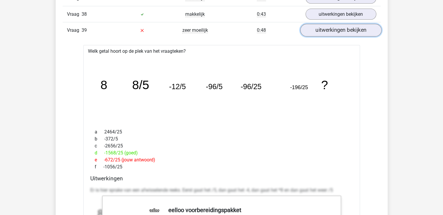
click at [344, 27] on link "uitwerkingen bekijken" at bounding box center [340, 30] width 81 height 13
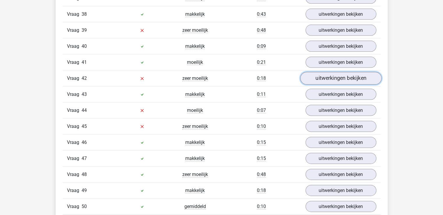
click at [328, 72] on link "uitwerkingen bekijken" at bounding box center [340, 78] width 81 height 13
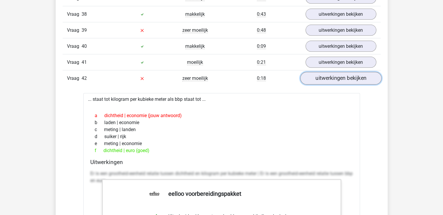
click at [326, 73] on link "uitwerkingen bekijken" at bounding box center [340, 78] width 81 height 13
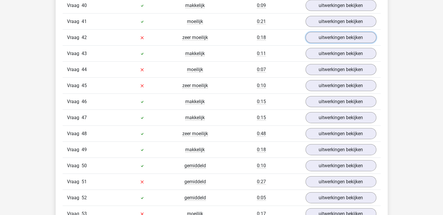
scroll to position [1339, 0]
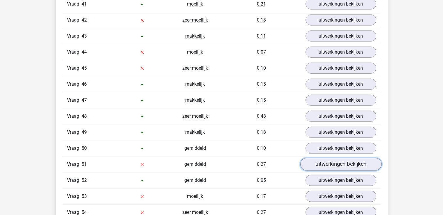
click at [324, 158] on link "uitwerkingen bekijken" at bounding box center [340, 164] width 81 height 13
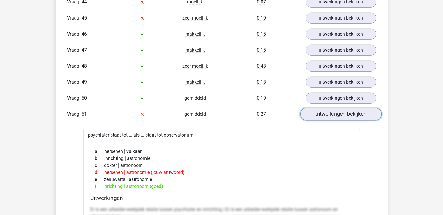
scroll to position [1398, 0]
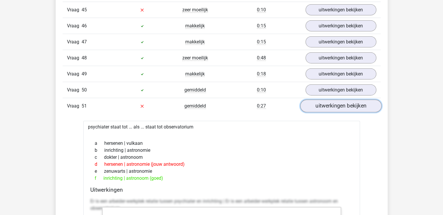
click at [348, 100] on link "uitwerkingen bekijken" at bounding box center [340, 106] width 81 height 13
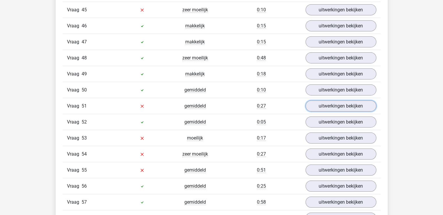
scroll to position [1427, 0]
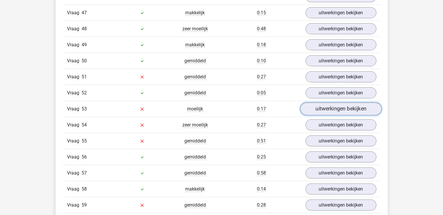
click at [339, 103] on link "uitwerkingen bekijken" at bounding box center [340, 108] width 81 height 13
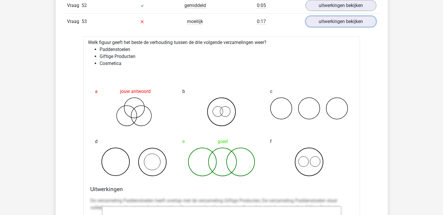
scroll to position [1485, 0]
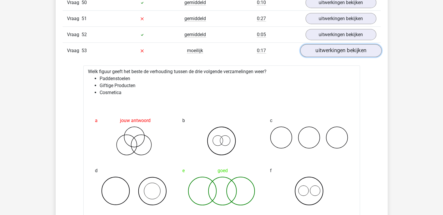
click at [342, 44] on link "uitwerkingen bekijken" at bounding box center [340, 50] width 81 height 13
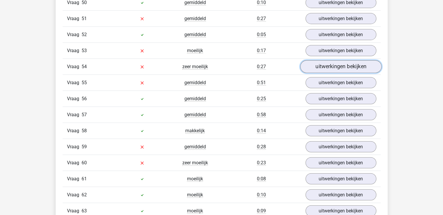
click at [342, 60] on link "uitwerkingen bekijken" at bounding box center [340, 66] width 81 height 13
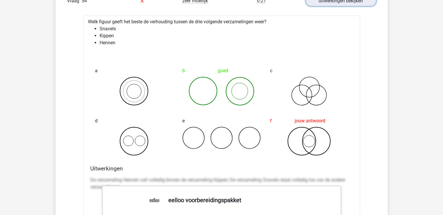
scroll to position [1514, 0]
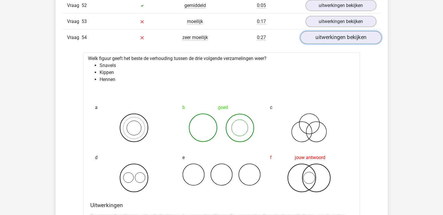
click at [342, 32] on link "uitwerkingen bekijken" at bounding box center [340, 37] width 81 height 13
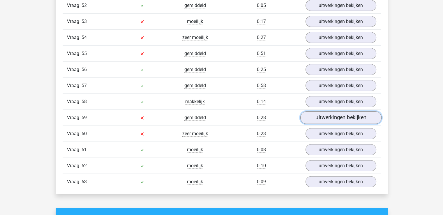
click at [332, 111] on link "uitwerkingen bekijken" at bounding box center [340, 117] width 81 height 13
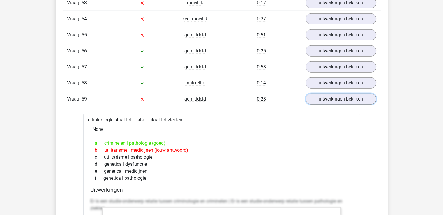
scroll to position [1543, 0]
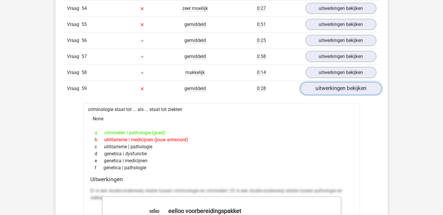
click at [337, 82] on link "uitwerkingen bekijken" at bounding box center [340, 88] width 81 height 13
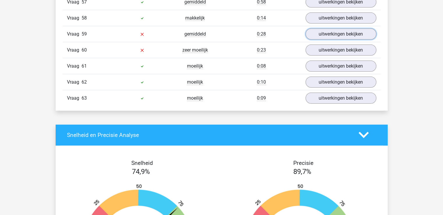
scroll to position [1601, 0]
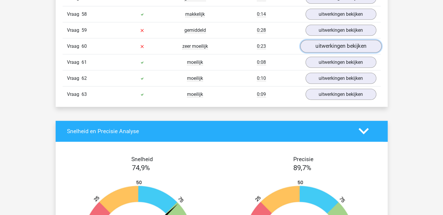
click at [340, 40] on link "uitwerkingen bekijken" at bounding box center [340, 46] width 81 height 13
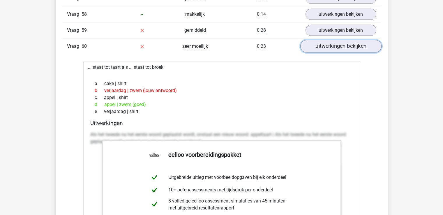
click at [339, 40] on link "uitwerkingen bekijken" at bounding box center [340, 46] width 81 height 13
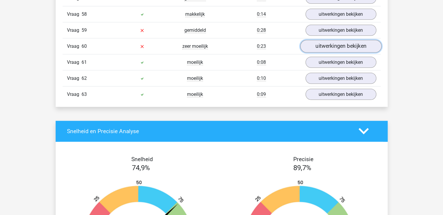
click at [339, 40] on link "uitwerkingen bekijken" at bounding box center [340, 46] width 81 height 13
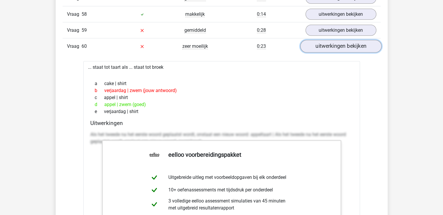
click at [339, 40] on link "uitwerkingen bekijken" at bounding box center [340, 46] width 81 height 13
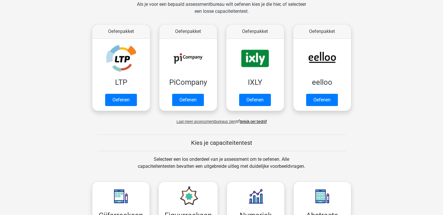
scroll to position [58, 0]
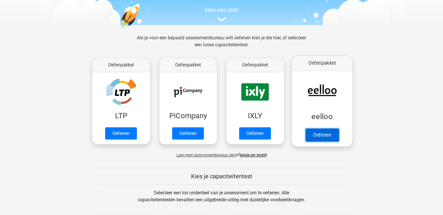
click at [326, 128] on link "Oefenen" at bounding box center [321, 134] width 33 height 13
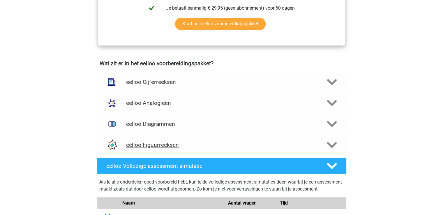
scroll to position [349, 0]
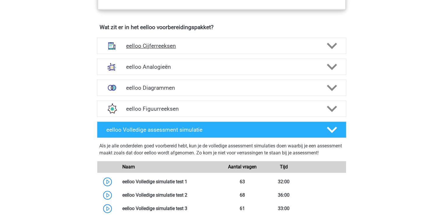
click at [165, 49] on h4 "eelloo Cijferreeksen" at bounding box center [221, 46] width 191 height 7
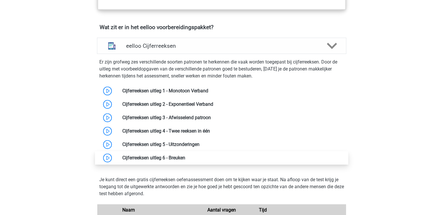
click at [185, 160] on link at bounding box center [185, 158] width 0 height 6
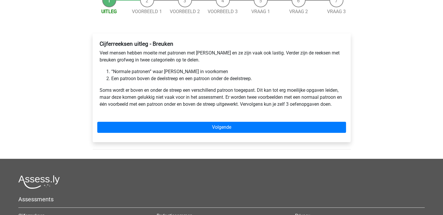
scroll to position [58, 0]
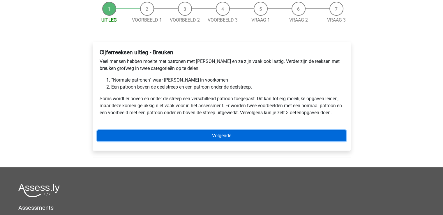
click at [162, 139] on link "Volgende" at bounding box center [221, 135] width 249 height 11
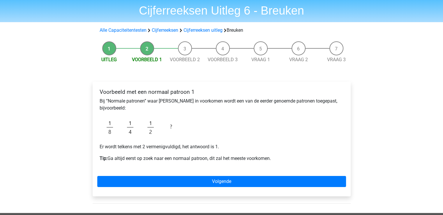
scroll to position [29, 0]
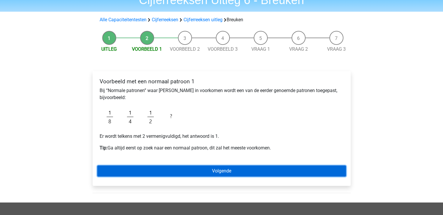
click at [183, 171] on link "Volgende" at bounding box center [221, 170] width 249 height 11
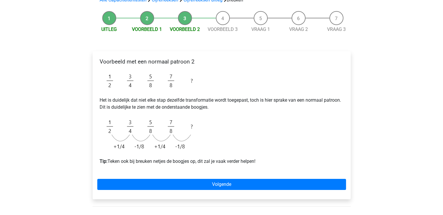
scroll to position [58, 0]
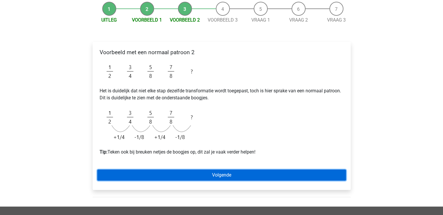
click at [190, 175] on link "Volgende" at bounding box center [221, 174] width 249 height 11
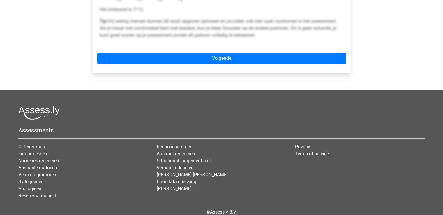
scroll to position [291, 0]
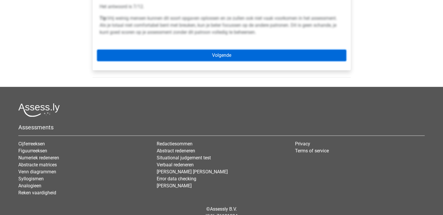
click at [207, 50] on link "Volgende" at bounding box center [221, 55] width 249 height 11
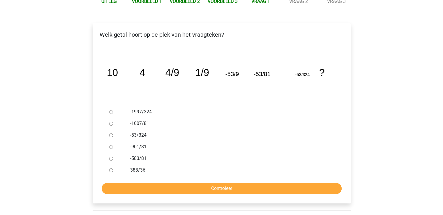
scroll to position [87, 0]
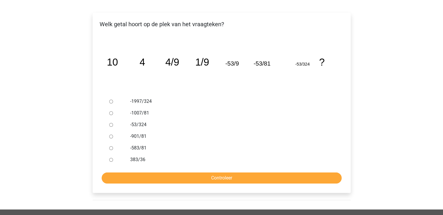
click at [136, 101] on label "-1997/324" at bounding box center [230, 101] width 201 height 7
click at [113, 101] on input "-1997/324" at bounding box center [111, 102] width 4 height 4
radio input "true"
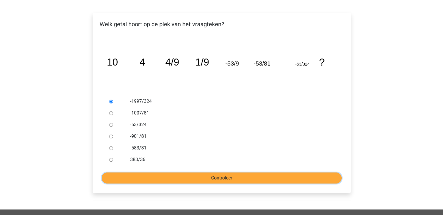
click at [171, 182] on input "Controleer" at bounding box center [222, 177] width 240 height 11
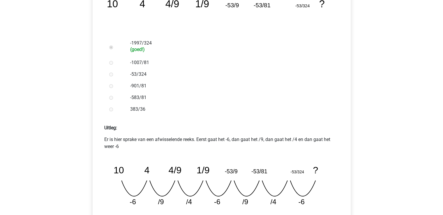
scroll to position [204, 0]
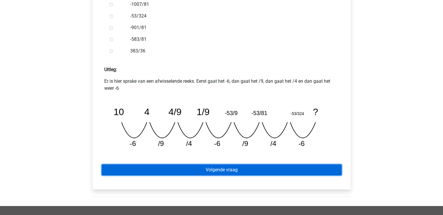
click at [165, 172] on link "Volgende vraag" at bounding box center [222, 169] width 240 height 11
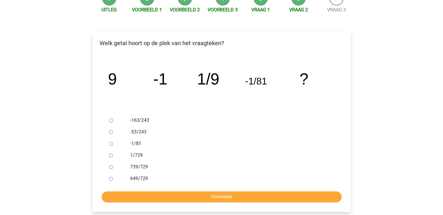
scroll to position [58, 0]
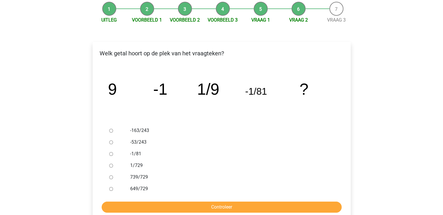
click at [112, 166] on input "1/729" at bounding box center [111, 166] width 4 height 4
radio input "true"
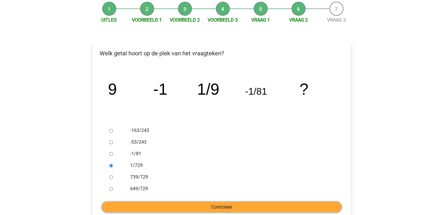
click at [176, 206] on input "Controleer" at bounding box center [222, 206] width 240 height 11
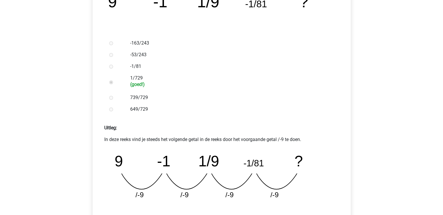
scroll to position [175, 0]
